Goal: Transaction & Acquisition: Purchase product/service

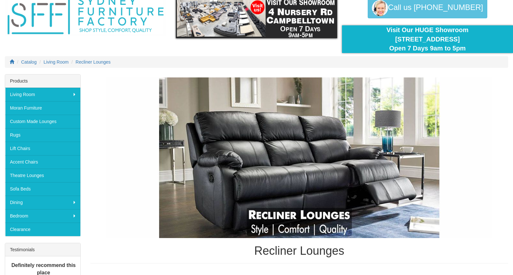
scroll to position [35, 0]
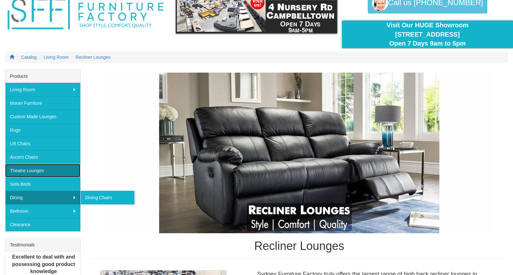
click at [41, 170] on link "Theatre Lounges" at bounding box center [42, 171] width 75 height 14
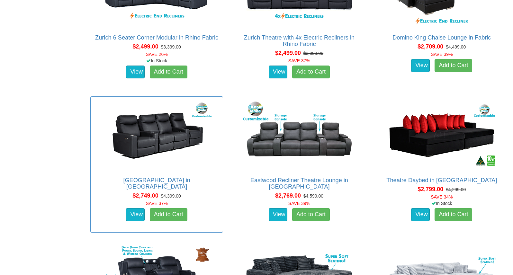
scroll to position [783, 0]
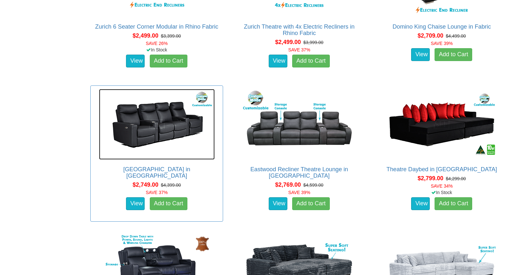
click at [155, 117] on img at bounding box center [157, 124] width 116 height 71
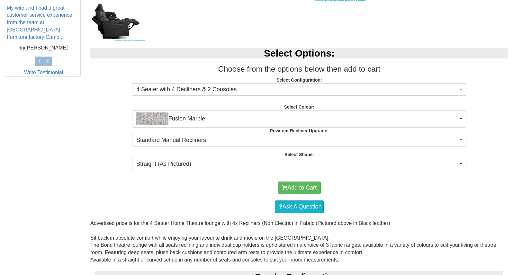
scroll to position [315, 0]
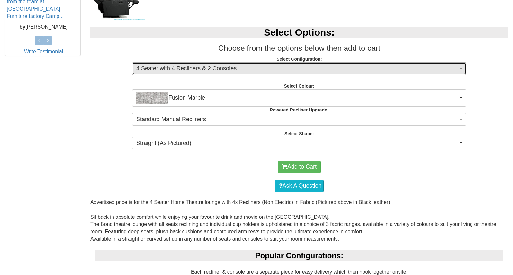
click at [168, 67] on span "4 Seater with 4 Recliners & 2 Consoles" at bounding box center [297, 69] width 322 height 8
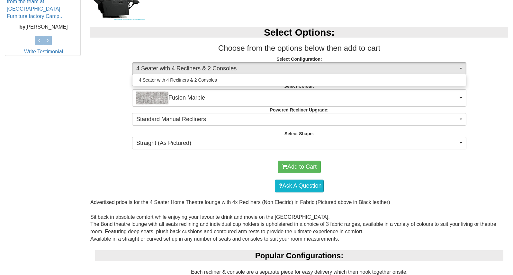
click at [127, 80] on div "Select Options: Choose from the options below then add to cart Select Configura…" at bounding box center [300, 87] width 428 height 133
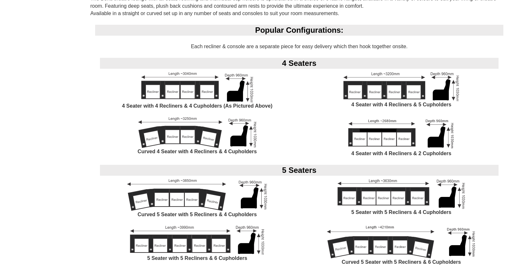
scroll to position [548, 0]
